Goal: Answer question/provide support: Share knowledge or assist other users

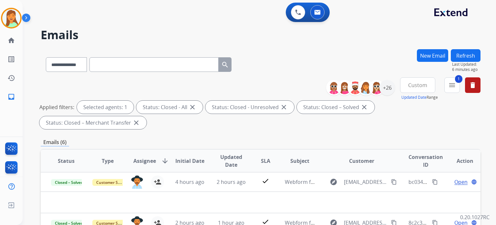
scroll to position [43, 0]
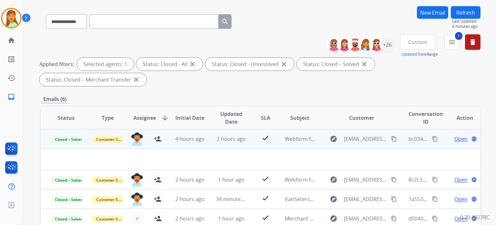
click at [222, 134] on td "2 hours ago" at bounding box center [226, 138] width 41 height 19
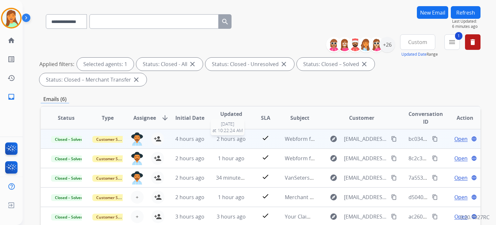
click at [236, 135] on span "2 hours ago" at bounding box center [231, 138] width 29 height 7
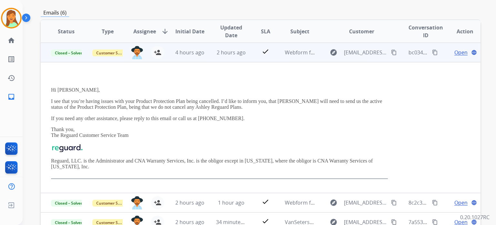
scroll to position [172, 0]
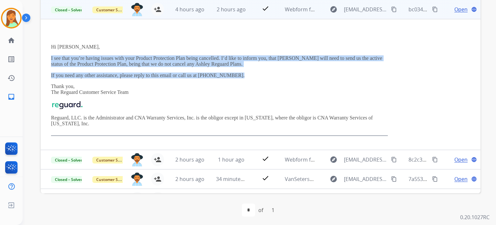
drag, startPoint x: 236, startPoint y: 71, endPoint x: 49, endPoint y: 56, distance: 187.0
click at [49, 56] on td "Hi [PERSON_NAME], I see that you’re having issues with your Product Protection …" at bounding box center [220, 84] width 358 height 131
copy div "I see that you’re having issues with your Product Protection Plan being cancell…"
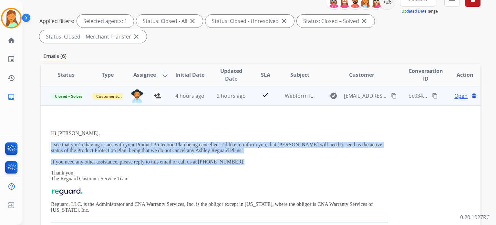
click at [433, 94] on button "content_copy" at bounding box center [435, 96] width 8 height 8
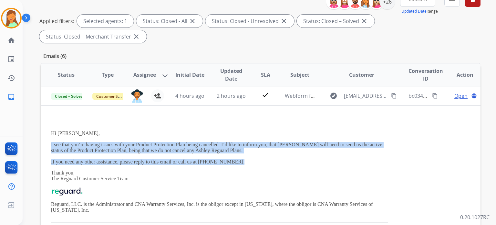
scroll to position [43, 0]
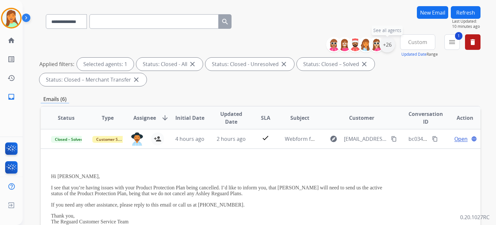
click at [385, 45] on div "+26" at bounding box center [388, 45] width 16 height 16
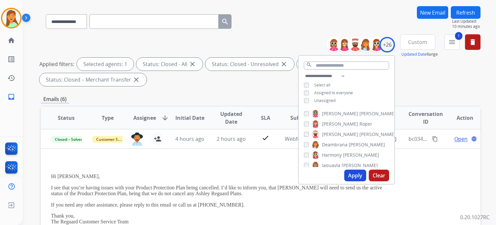
click at [301, 142] on div "[PERSON_NAME] [PERSON_NAME] [PERSON_NAME] [PERSON_NAME] [PERSON_NAME] [PERSON_N…" at bounding box center [347, 137] width 96 height 60
click at [352, 171] on button "Apply" at bounding box center [355, 175] width 22 height 12
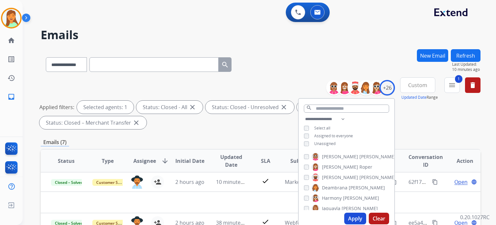
click at [257, 69] on div "**********" at bounding box center [261, 63] width 440 height 28
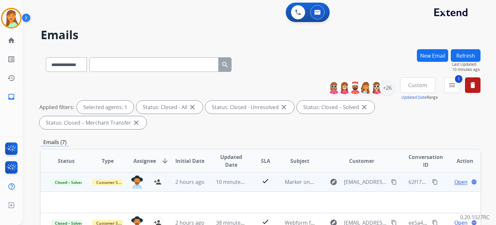
scroll to position [129, 0]
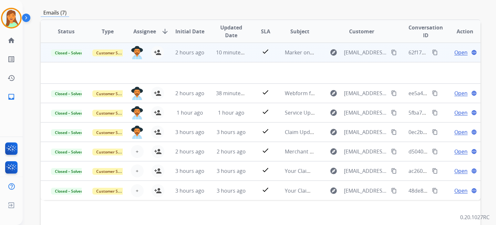
click at [236, 50] on span "10 minutes ago" at bounding box center [234, 52] width 37 height 7
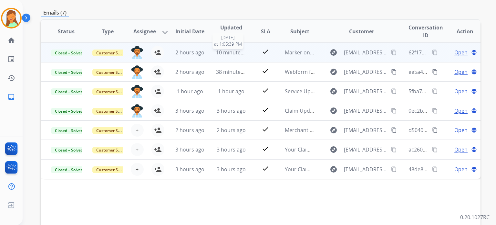
click at [237, 50] on span "10 minutes ago" at bounding box center [234, 52] width 37 height 7
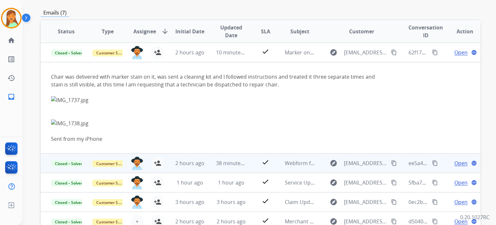
click at [213, 165] on td "38 minutes ago" at bounding box center [226, 162] width 41 height 19
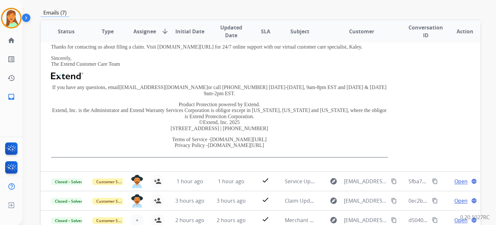
scroll to position [88, 0]
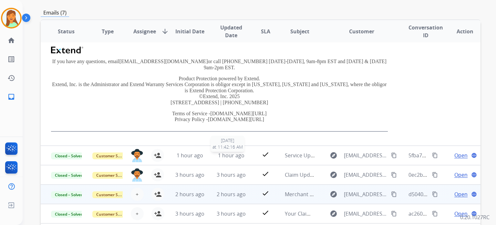
click at [226, 152] on span "1 hour ago" at bounding box center [231, 155] width 26 height 7
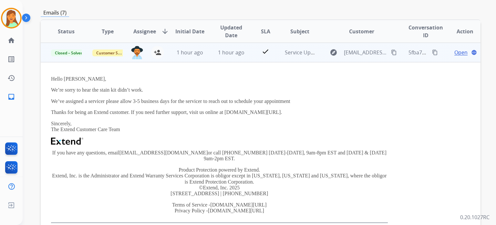
scroll to position [110, 0]
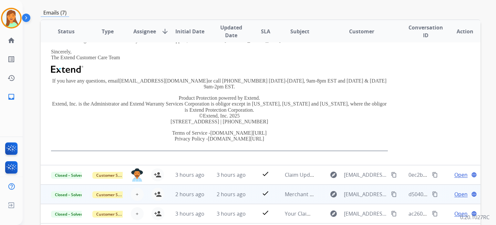
click at [218, 165] on td "3 hours ago" at bounding box center [226, 174] width 41 height 19
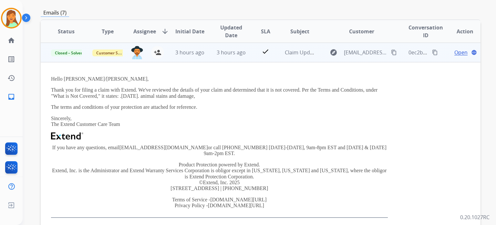
scroll to position [0, 0]
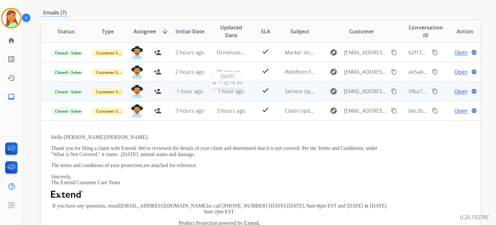
click at [231, 93] on span "1 hour ago" at bounding box center [231, 91] width 26 height 7
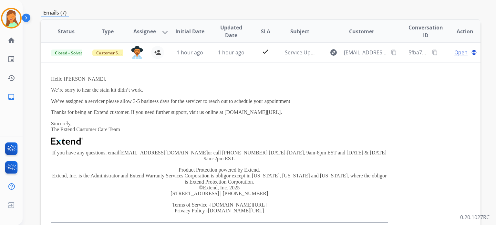
drag, startPoint x: 294, startPoint y: 113, endPoint x: 40, endPoint y: 88, distance: 255.6
click at [40, 88] on div "**********" at bounding box center [252, 6] width 458 height 225
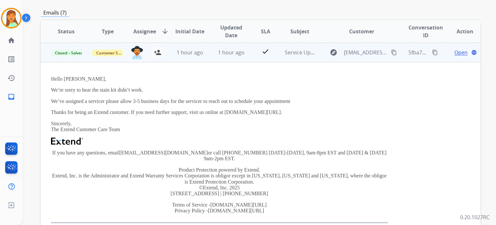
drag, startPoint x: 159, startPoint y: 135, endPoint x: 169, endPoint y: 144, distance: 13.7
click at [161, 134] on div "Hello [PERSON_NAME], We’re sorry to hear the stain kit didn’t work. We’ve assig…" at bounding box center [219, 149] width 337 height 147
drag, startPoint x: 295, startPoint y: 111, endPoint x: 46, endPoint y: 89, distance: 249.8
click at [46, 89] on td "Hello [PERSON_NAME], We’re sorry to hear the stain kit didn’t work. We’ve assig…" at bounding box center [220, 149] width 358 height 174
copy div "We’re sorry to hear the stain kit didn’t work. We’ve assigned a servicer please…"
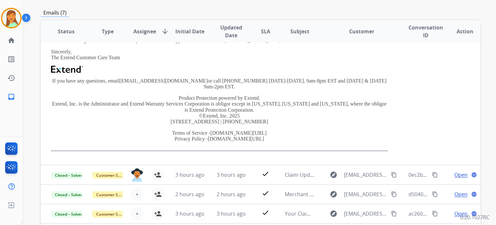
scroll to position [172, 0]
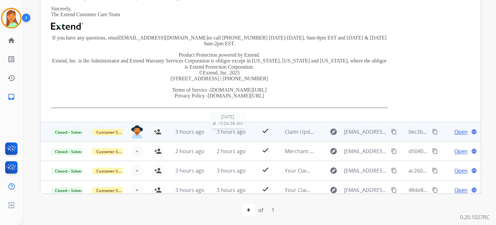
click at [226, 128] on span "3 hours ago" at bounding box center [231, 131] width 29 height 7
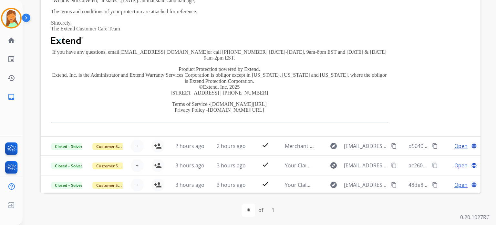
scroll to position [174, 0]
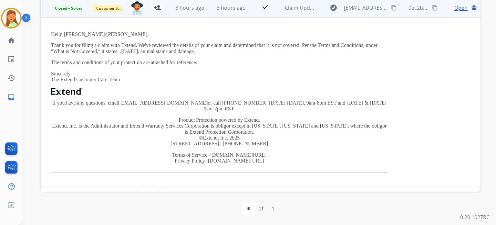
drag, startPoint x: 207, startPoint y: 58, endPoint x: 200, endPoint y: 61, distance: 7.8
click at [200, 61] on div "Hello [PERSON_NAME]/[PERSON_NAME], Thank you for filing a claim with Extend. We…" at bounding box center [219, 102] width 337 height 142
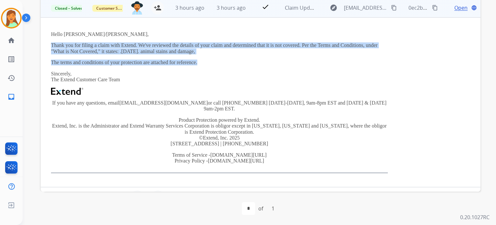
drag, startPoint x: 200, startPoint y: 61, endPoint x: 51, endPoint y: 43, distance: 150.4
click at [51, 43] on div "Hello [PERSON_NAME]/[PERSON_NAME], Thank you for filing a claim with Extend. We…" at bounding box center [219, 102] width 337 height 142
copy div "Thank you for filing a claim with Extend. We've reviewed the details of your cl…"
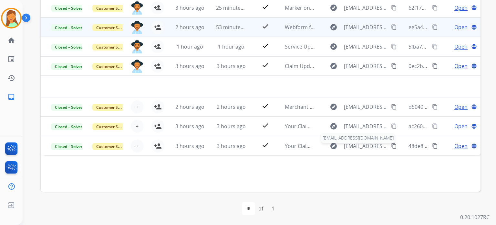
scroll to position [88, 0]
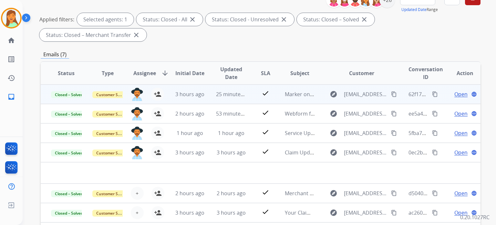
click at [455, 96] on span "Open" at bounding box center [461, 94] width 13 height 8
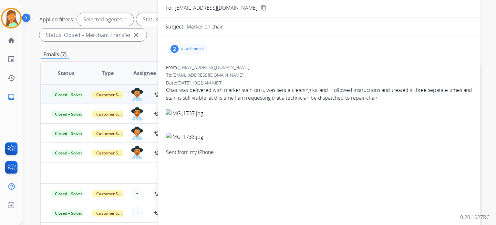
scroll to position [0, 0]
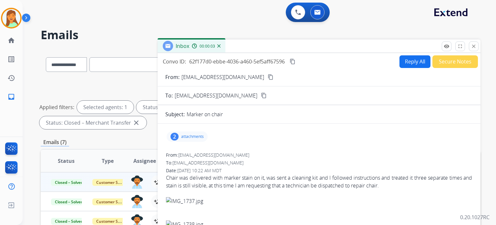
click at [480, 46] on div "Inbox 00:00:03" at bounding box center [319, 46] width 323 height 14
click at [476, 46] on mat-icon "close" at bounding box center [474, 46] width 6 height 6
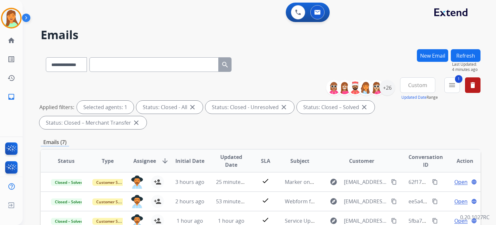
scroll to position [172, 0]
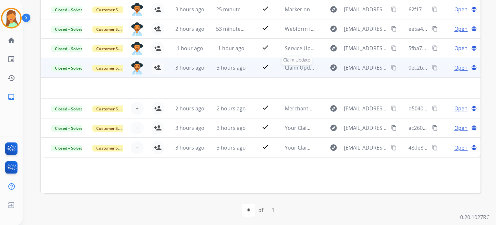
click at [303, 65] on span "Claim Update" at bounding box center [301, 67] width 33 height 7
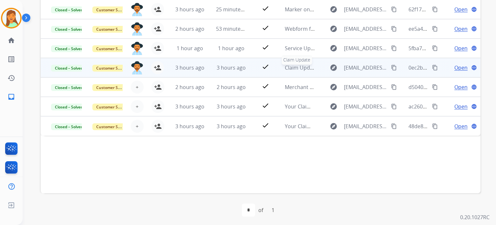
click at [299, 62] on td "Claim Update Claim Update" at bounding box center [295, 67] width 41 height 19
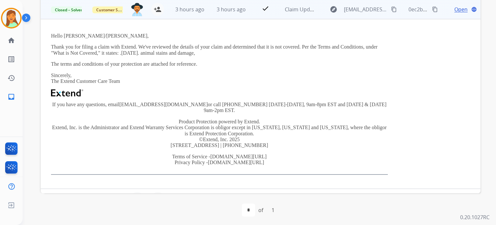
scroll to position [0, 0]
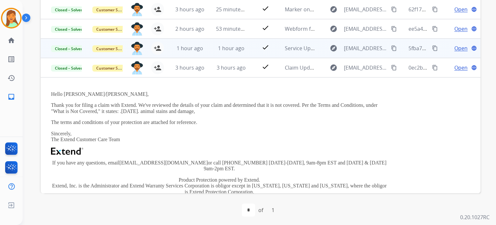
click at [260, 50] on div "check" at bounding box center [265, 48] width 17 height 10
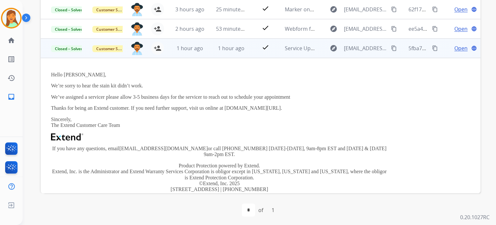
drag, startPoint x: 290, startPoint y: 108, endPoint x: 43, endPoint y: 84, distance: 248.0
click at [43, 84] on td "Hello [PERSON_NAME], We’re sorry to hear the stain kit didn’t work. We’ve assig…" at bounding box center [220, 145] width 358 height 174
copy div "We’re sorry to hear the stain kit didn’t work. We’ve assigned a servicer please…"
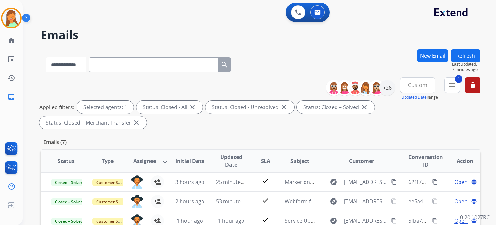
drag, startPoint x: 90, startPoint y: 63, endPoint x: 87, endPoint y: 71, distance: 8.7
click at [86, 64] on select "**********" at bounding box center [66, 64] width 40 height 15
select select "**********"
click at [46, 57] on select "**********" at bounding box center [66, 64] width 40 height 15
click at [118, 63] on input "text" at bounding box center [153, 64] width 129 height 15
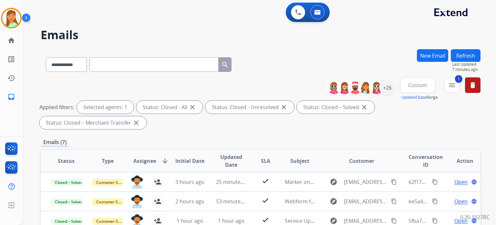
paste input "**********"
type input "**********"
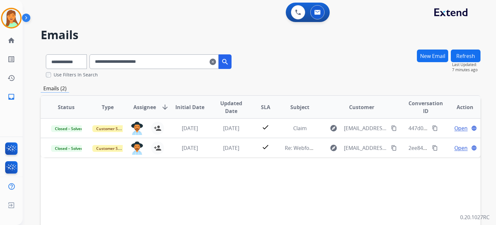
click at [171, 200] on div "Status Type Assignee arrow_downward Initial Date Updated Date SLA Subject Custo…" at bounding box center [261, 203] width 440 height 216
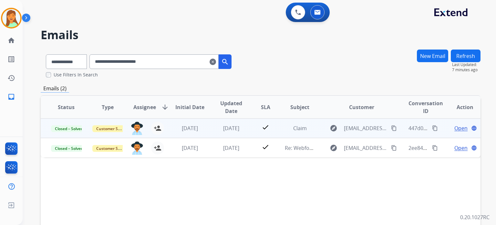
click at [456, 126] on span "Open" at bounding box center [461, 128] width 13 height 8
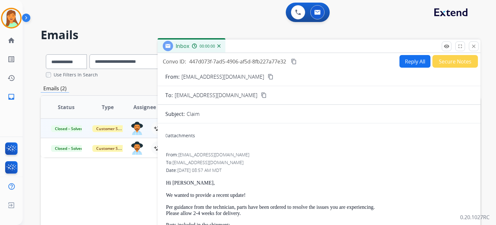
scroll to position [86, 0]
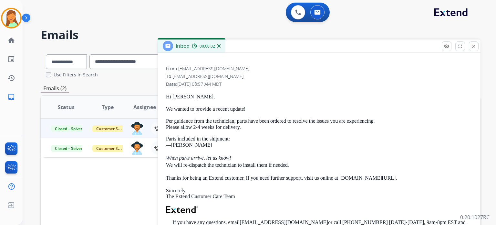
click at [467, 44] on div "remove_red_eye Logs fullscreen Expand close Close" at bounding box center [460, 46] width 37 height 10
click at [474, 45] on mat-icon "close" at bounding box center [474, 46] width 6 height 6
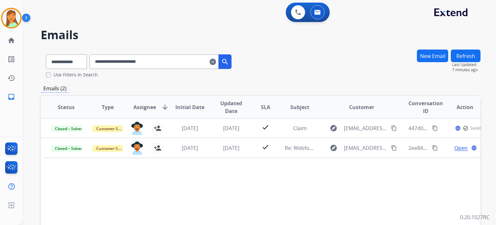
click at [220, 65] on div "**********" at bounding box center [160, 61] width 142 height 15
click at [216, 64] on mat-icon "clear" at bounding box center [213, 62] width 6 height 8
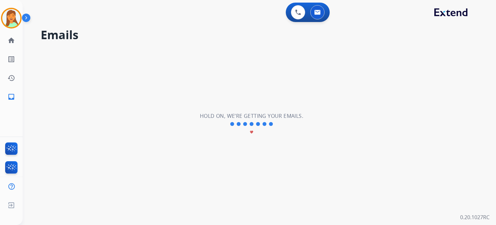
select select "**********"
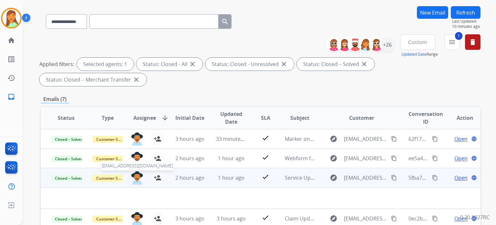
scroll to position [129, 0]
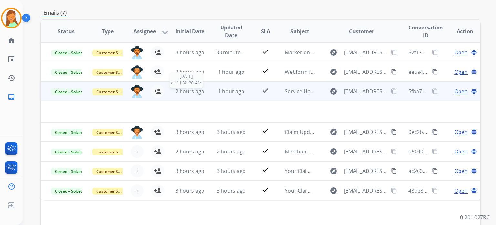
click at [193, 90] on span "2 hours ago" at bounding box center [189, 91] width 29 height 7
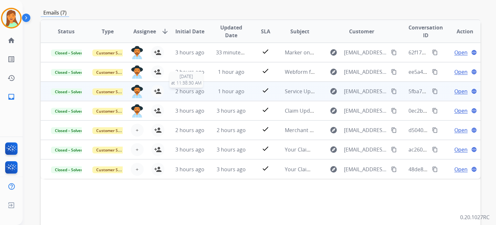
click at [193, 90] on span "2 hours ago" at bounding box center [189, 91] width 29 height 7
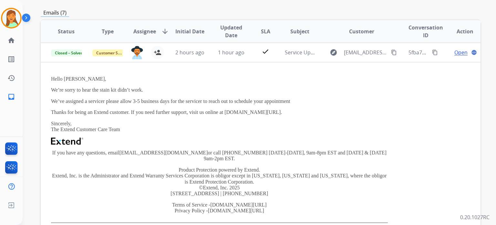
scroll to position [0, 0]
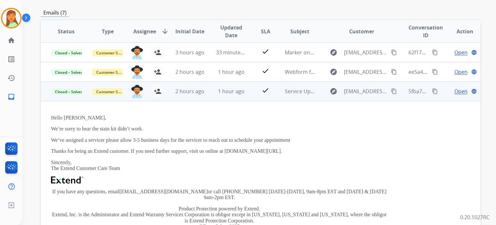
click at [432, 92] on mat-icon "content_copy" at bounding box center [435, 91] width 6 height 6
click at [391, 90] on mat-icon "content_copy" at bounding box center [394, 91] width 6 height 6
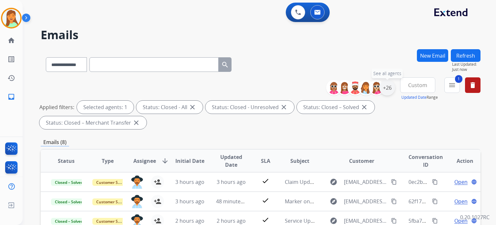
click at [385, 89] on div "+26" at bounding box center [388, 88] width 16 height 16
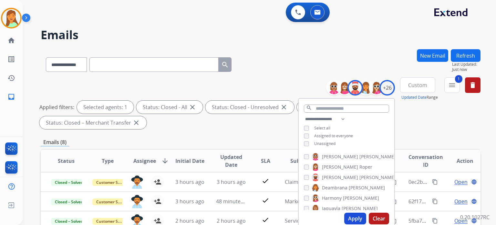
click at [350, 215] on button "Apply" at bounding box center [355, 218] width 22 height 12
click at [417, 125] on div "Applied filters: Selected agents: 1 Status: Closed - All close Status: Closed -…" at bounding box center [259, 114] width 440 height 28
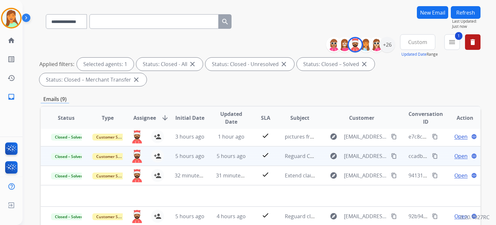
scroll to position [86, 0]
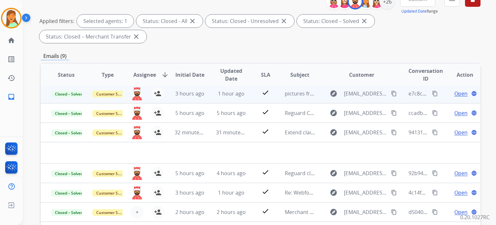
click at [217, 99] on td "1 hour ago" at bounding box center [226, 93] width 41 height 19
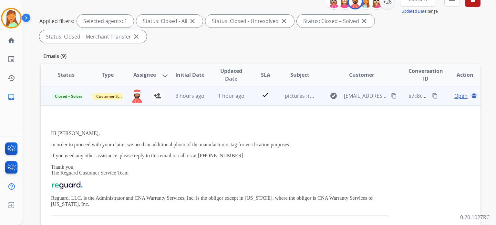
scroll to position [43, 0]
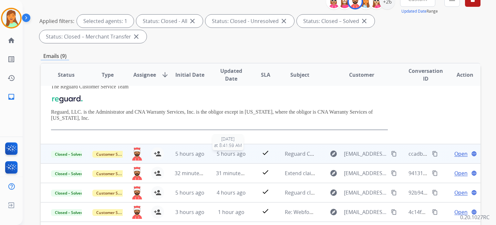
click at [220, 153] on span "5 hours ago" at bounding box center [231, 153] width 29 height 7
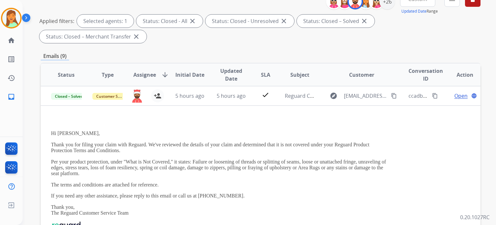
scroll to position [129, 0]
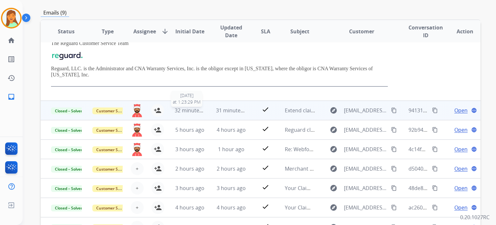
click at [202, 102] on td "32 minutes ago [DATE] 1:23:29 PM" at bounding box center [184, 109] width 41 height 19
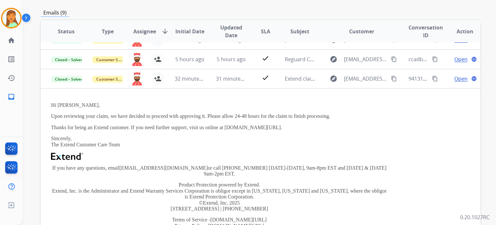
scroll to position [39, 0]
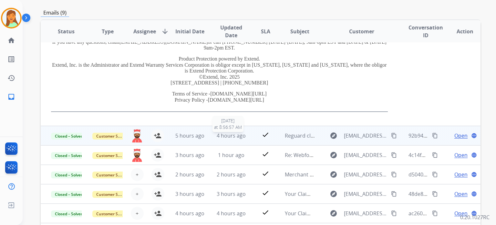
click at [223, 132] on span "4 hours ago" at bounding box center [231, 135] width 29 height 7
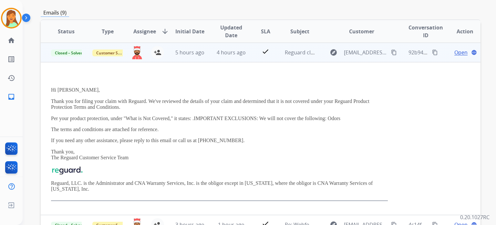
scroll to position [0, 0]
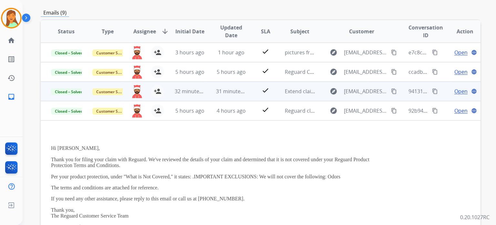
click at [207, 95] on td "31 minutes ago" at bounding box center [226, 90] width 41 height 19
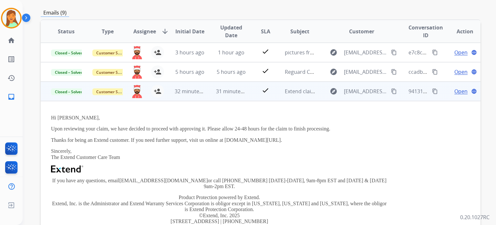
scroll to position [39, 0]
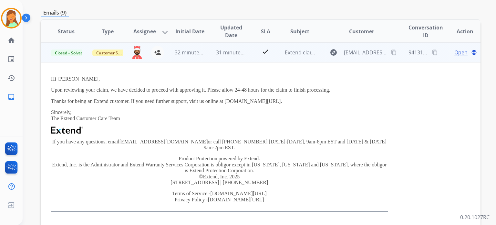
drag, startPoint x: 296, startPoint y: 100, endPoint x: 44, endPoint y: 92, distance: 252.2
click at [44, 92] on td "Hi [PERSON_NAME], Upon reviewing your claim, we have decided to proceed with ap…" at bounding box center [220, 143] width 358 height 163
copy div "Upon reviewing your claim, we have decided to proceed with approving it. Please…"
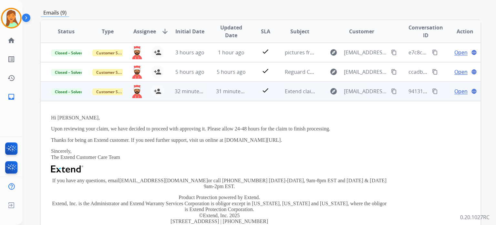
click at [432, 93] on mat-icon "content_copy" at bounding box center [435, 91] width 6 height 6
click at [391, 90] on mat-icon "content_copy" at bounding box center [394, 91] width 6 height 6
